Goal: Complete application form: Complete application form

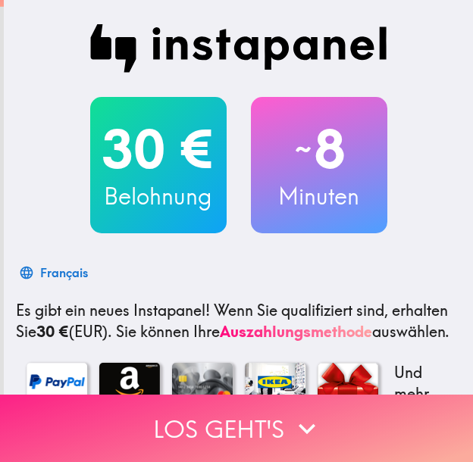
click at [333, 414] on button "Los geht's" at bounding box center [236, 428] width 473 height 67
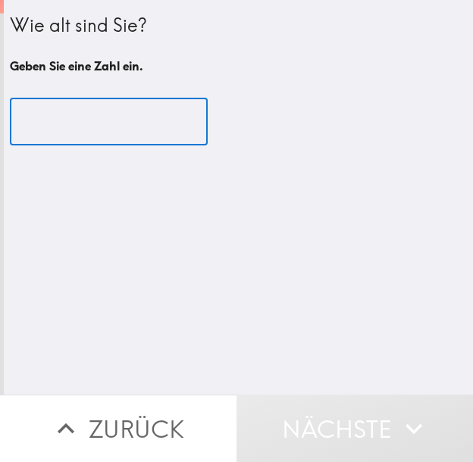
click at [61, 133] on input "number" at bounding box center [109, 121] width 198 height 47
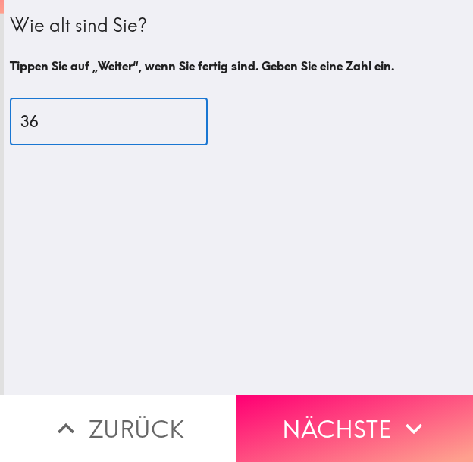
type input "36"
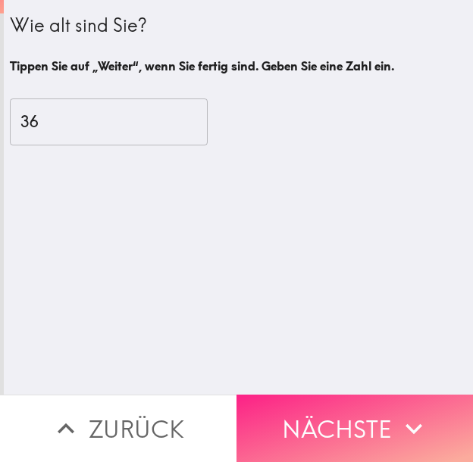
click at [387, 423] on button "Nächste" at bounding box center [354, 428] width 236 height 67
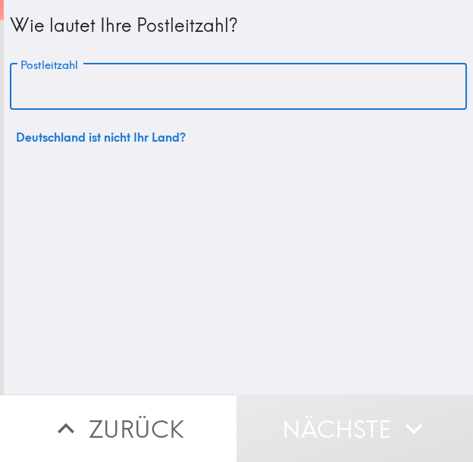
click at [188, 94] on input "Postleitzahl" at bounding box center [238, 87] width 457 height 47
paste input "49661"
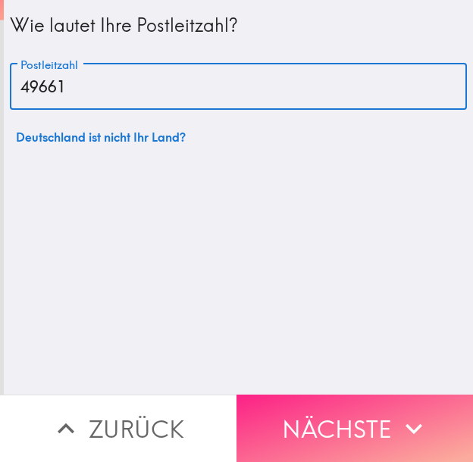
type input "49661"
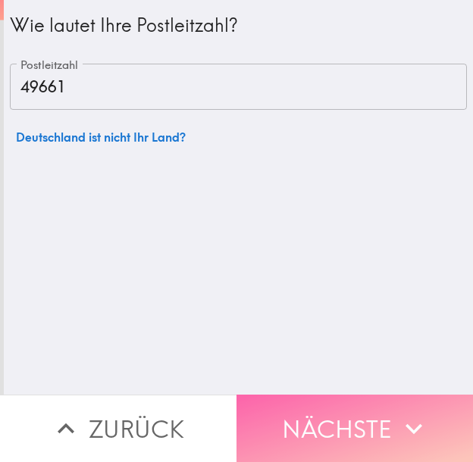
click at [336, 406] on button "Nächste" at bounding box center [354, 428] width 236 height 67
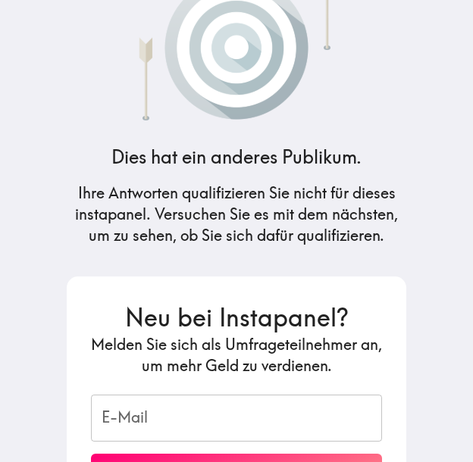
scroll to position [190, 0]
